Goal: Information Seeking & Learning: Learn about a topic

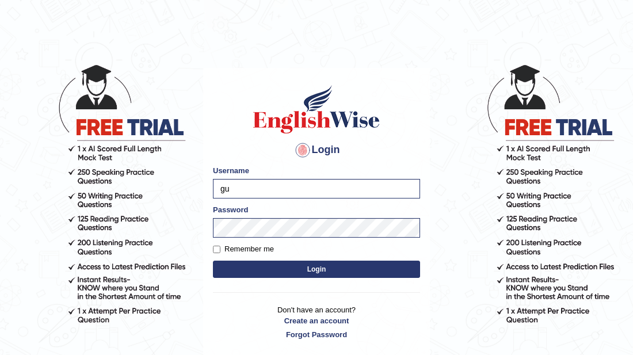
type input "g"
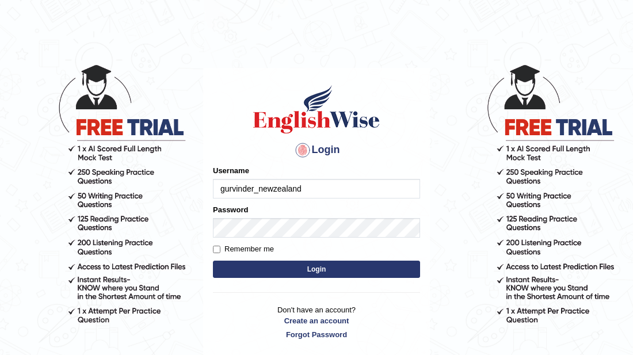
click at [305, 189] on input "gurvinder_newzealand" at bounding box center [316, 189] width 207 height 20
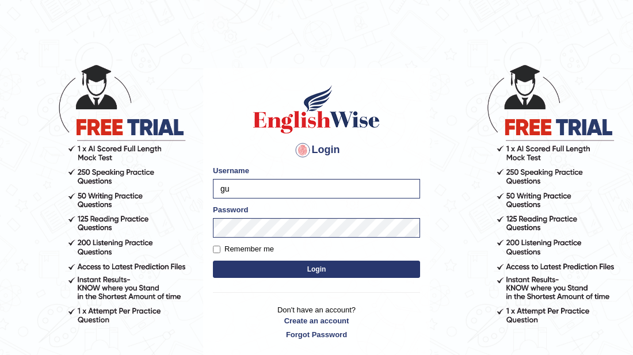
type input "g"
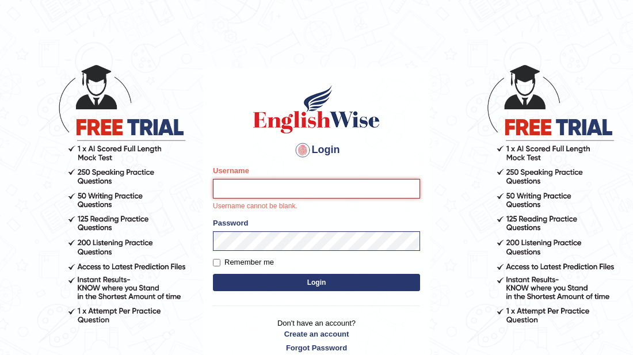
click at [227, 192] on input "Username" at bounding box center [316, 189] width 207 height 20
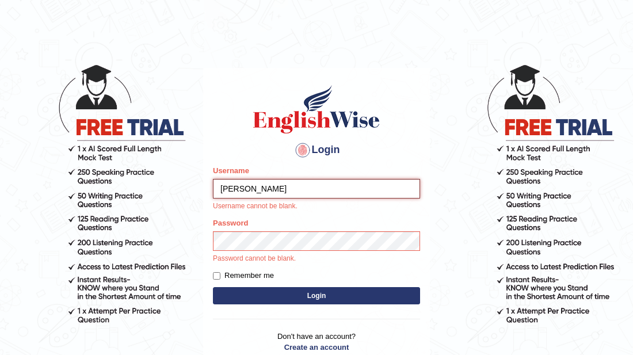
type input "sabitra"
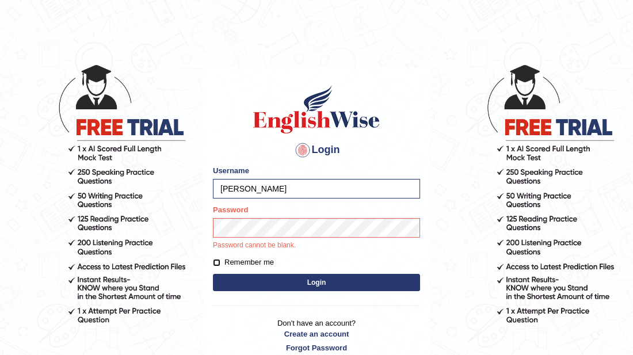
click at [215, 262] on input "Remember me" at bounding box center [216, 262] width 7 height 7
checkbox input "true"
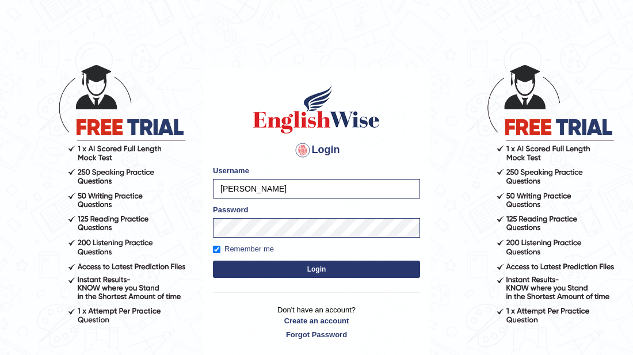
click at [235, 259] on form "Please fix the following errors: Username sabitra Password Remember me Login" at bounding box center [316, 223] width 207 height 116
click at [320, 266] on button "Login" at bounding box center [316, 269] width 207 height 17
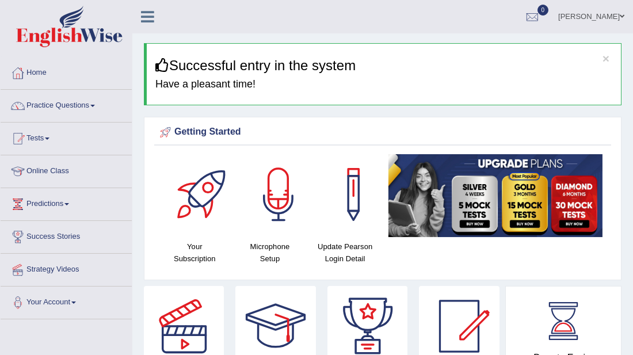
click at [68, 104] on link "Practice Questions" at bounding box center [66, 104] width 131 height 29
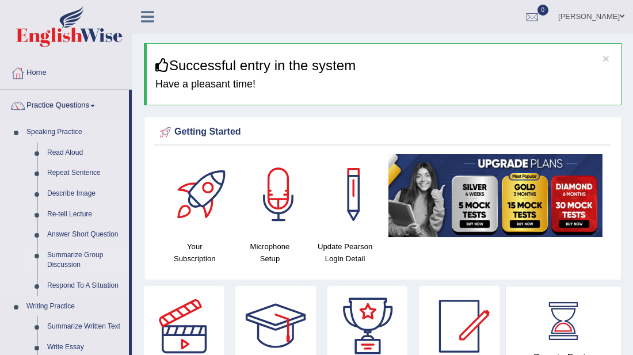
click at [72, 257] on link "Summarize Group Discussion" at bounding box center [85, 260] width 87 height 30
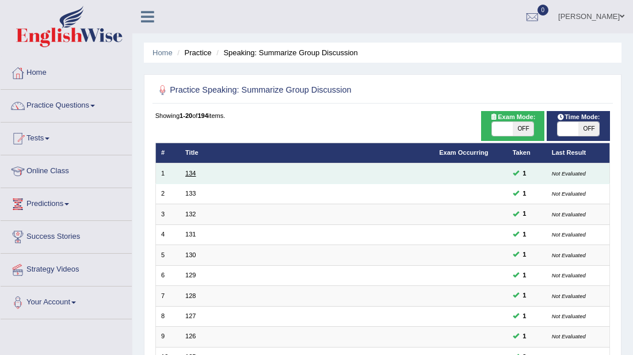
click at [190, 170] on link "134" at bounding box center [190, 173] width 10 height 7
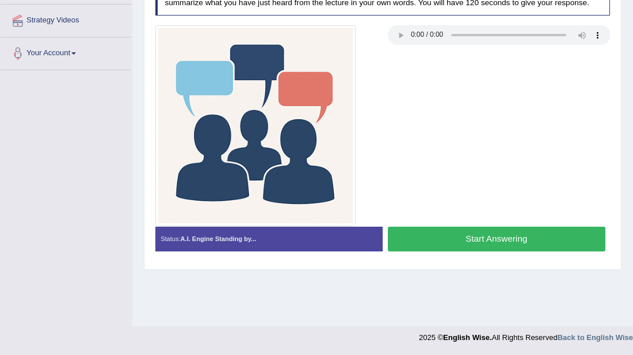
scroll to position [226, 0]
